Goal: Communication & Community: Answer question/provide support

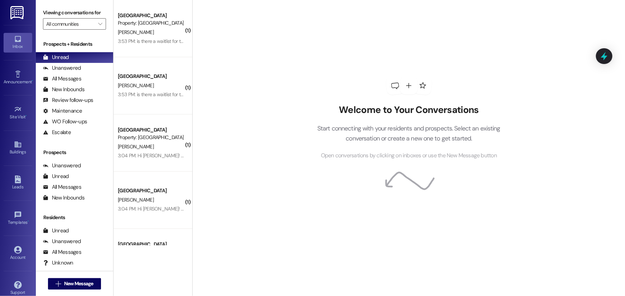
click at [219, 257] on div "Welcome to Your Conversations Start connecting with your residents and prospect…" at bounding box center [408, 148] width 432 height 296
click at [84, 283] on span "New Message" at bounding box center [78, 284] width 29 height 8
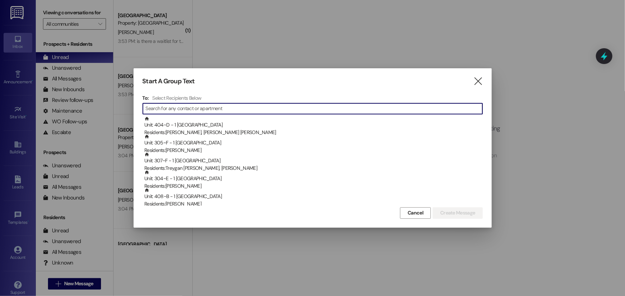
click at [156, 108] on input at bounding box center [314, 109] width 337 height 10
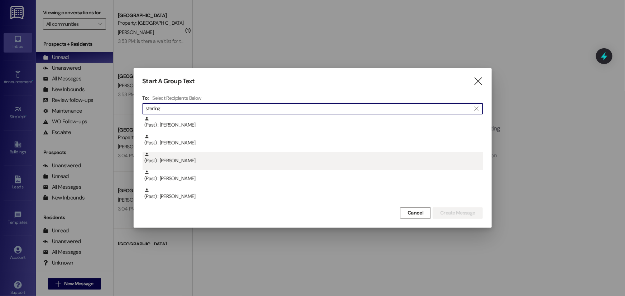
type input "sterling"
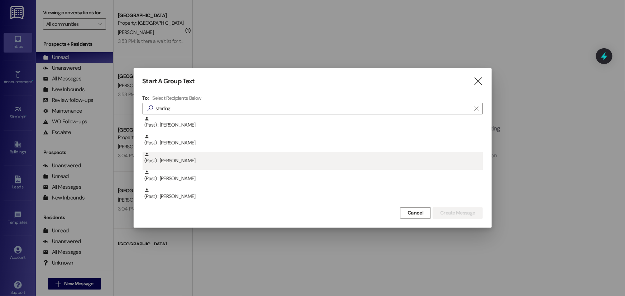
click at [182, 159] on div "(Past) : [PERSON_NAME]" at bounding box center [313, 158] width 338 height 13
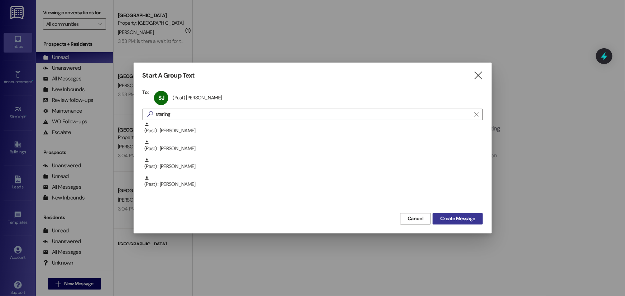
click at [448, 221] on span "Create Message" at bounding box center [457, 219] width 35 height 8
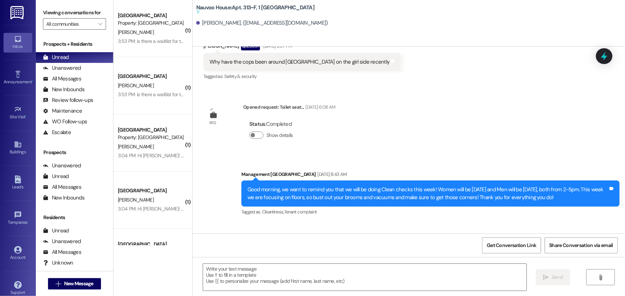
click at [336, 274] on textarea at bounding box center [364, 277] width 323 height 27
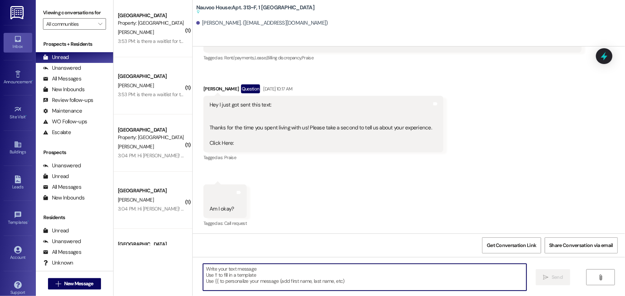
scroll to position [9540, 0]
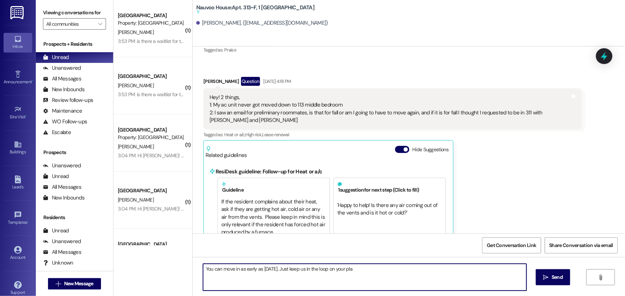
type textarea "You can move in as early as [DATE]. Just keep us in the loop on your plan"
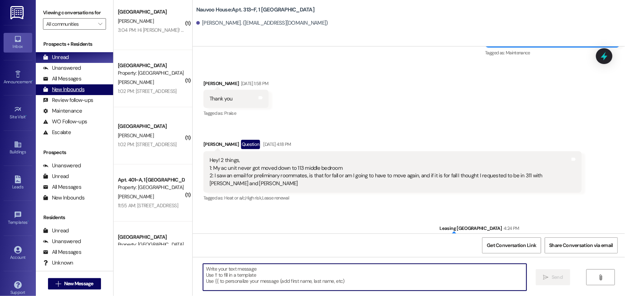
scroll to position [34, 0]
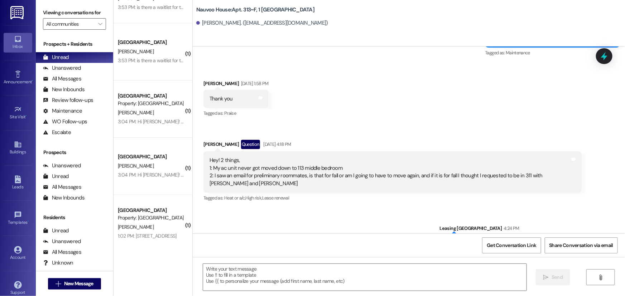
click at [382, 226] on div "Sent via SMS Leasing [GEOGRAPHIC_DATA] 4:24 PM You can move in as early as [DAT…" at bounding box center [409, 234] width 432 height 50
click at [64, 281] on span "New Message" at bounding box center [78, 284] width 29 height 8
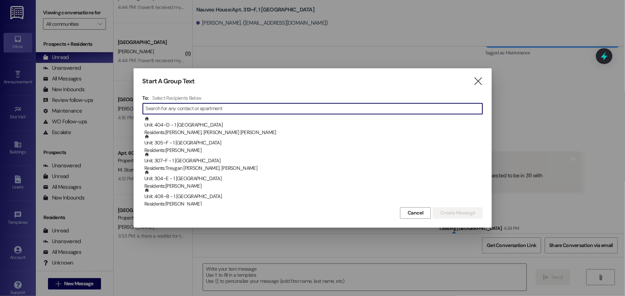
click at [175, 108] on input at bounding box center [314, 109] width 337 height 10
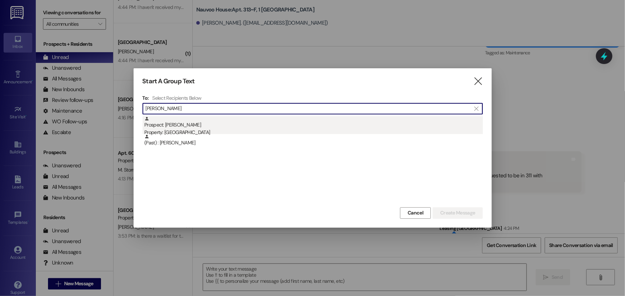
type input "[PERSON_NAME]"
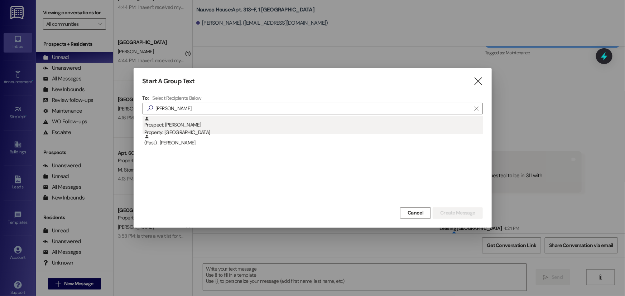
click at [216, 126] on div "Prospect: [PERSON_NAME] Property: [GEOGRAPHIC_DATA]" at bounding box center [313, 126] width 338 height 20
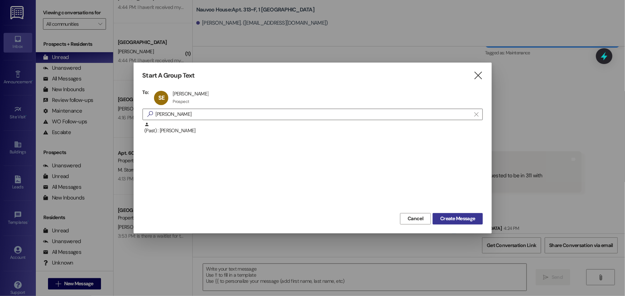
click at [448, 219] on span "Create Message" at bounding box center [457, 219] width 35 height 8
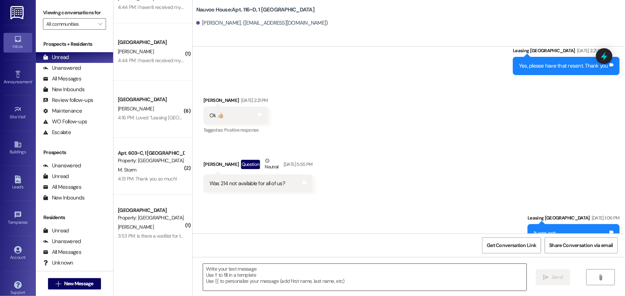
scroll to position [4973, 0]
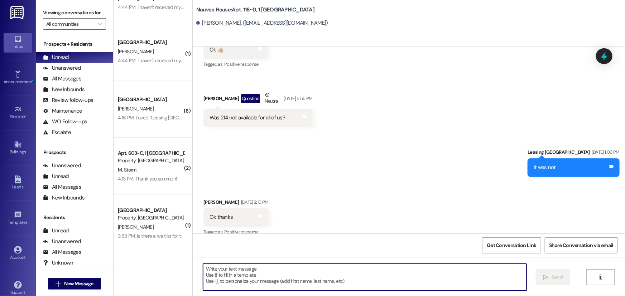
click at [230, 275] on textarea at bounding box center [364, 277] width 323 height 27
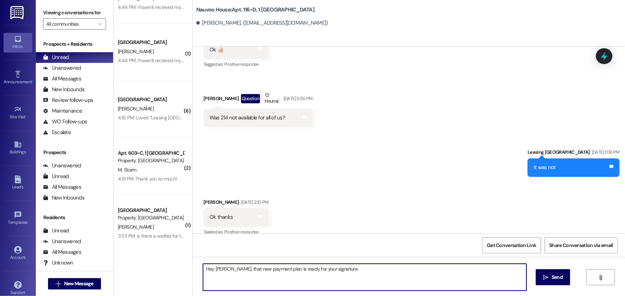
type textarea "Hey [PERSON_NAME], that new payment plan is ready for your signature!"
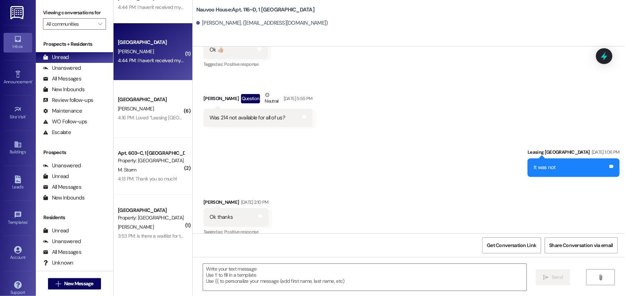
click at [140, 68] on div "[GEOGRAPHIC_DATA] Prospect [PERSON_NAME] 4:44 PM: I haven't received my securit…" at bounding box center [152, 51] width 79 height 57
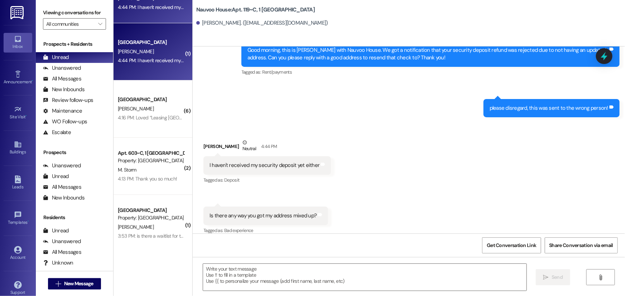
scroll to position [12553, 0]
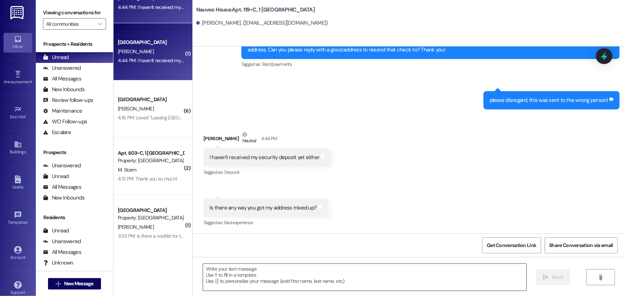
click at [227, 276] on textarea at bounding box center [364, 277] width 323 height 27
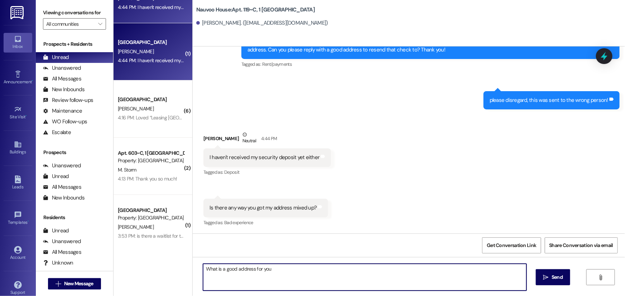
type textarea "What is a good address for you?"
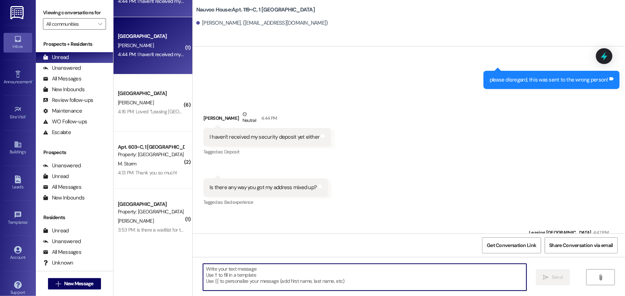
scroll to position [0, 0]
